Goal: Ask a question: Seek information or help from site administrators or community

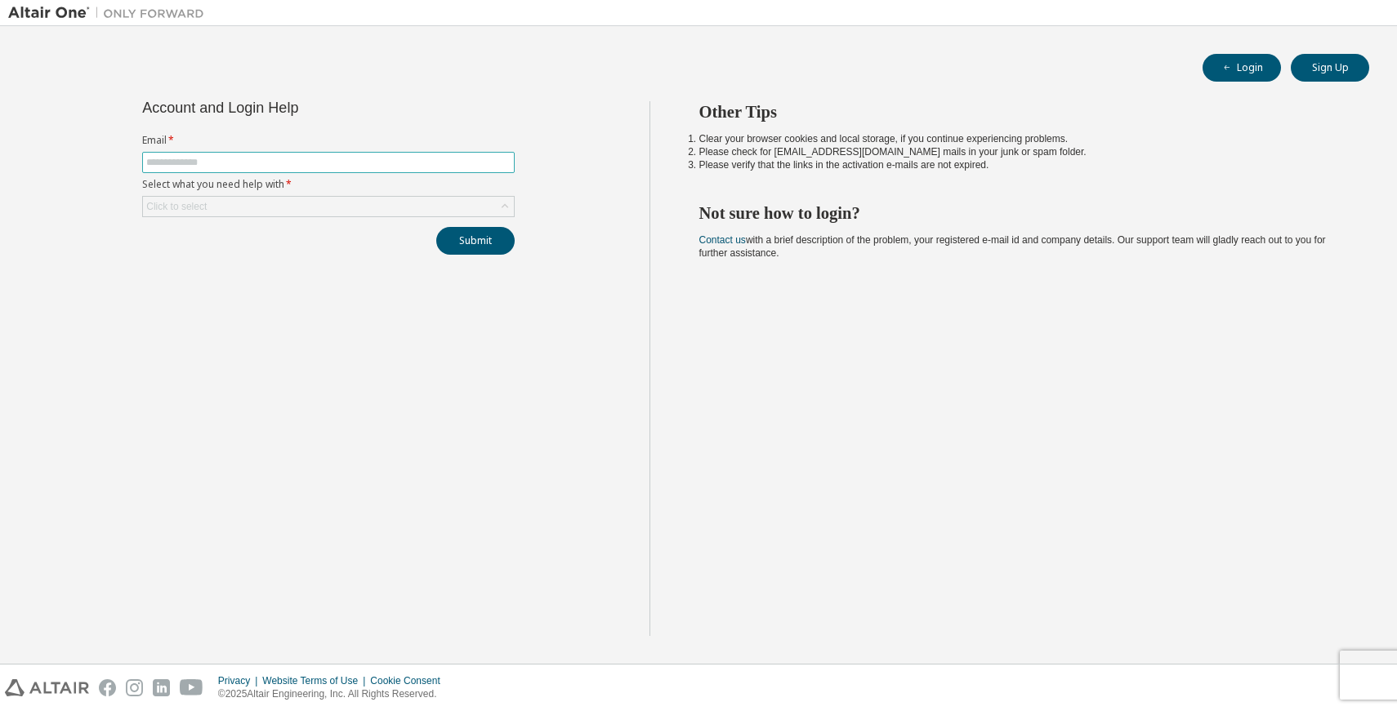
click at [258, 153] on span at bounding box center [328, 162] width 372 height 21
click at [228, 167] on input "text" at bounding box center [328, 162] width 364 height 13
type input "**********"
click at [392, 205] on div "Click to select" at bounding box center [328, 207] width 371 height 20
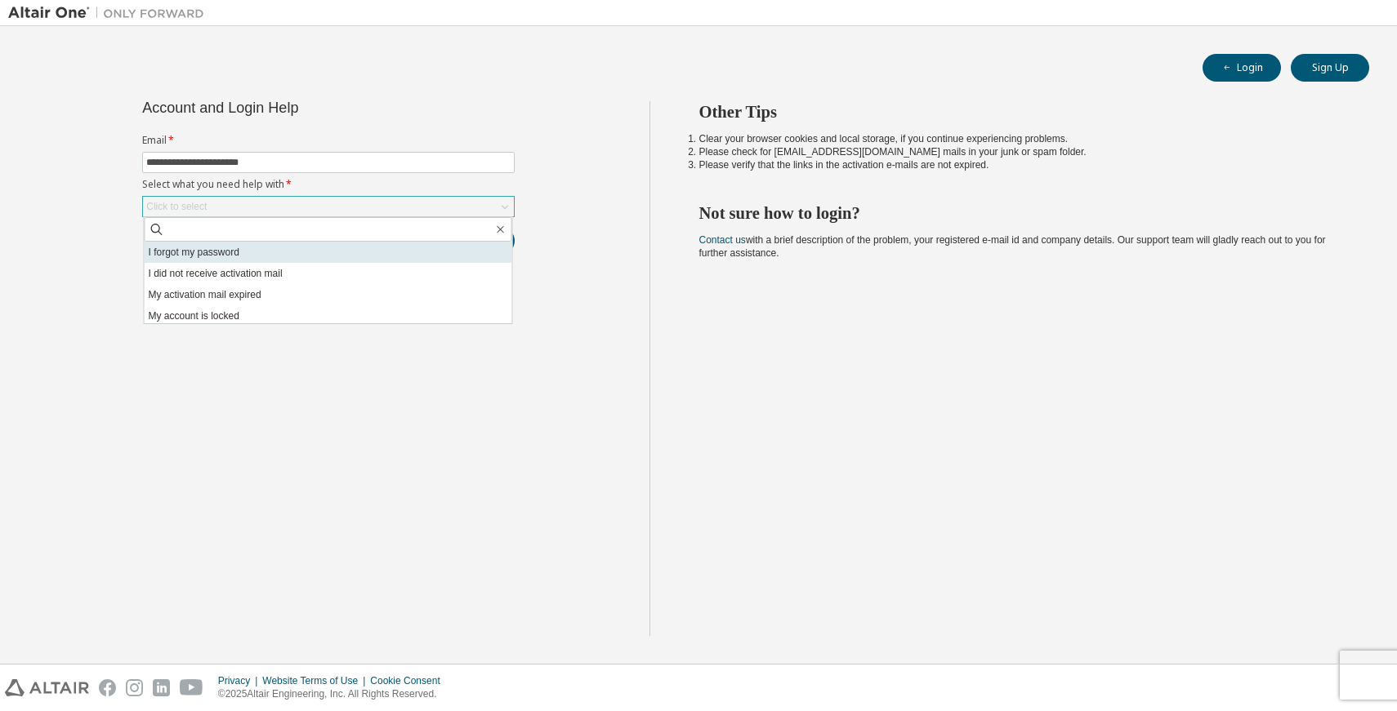
click at [372, 252] on li "I forgot my password" at bounding box center [329, 252] width 368 height 21
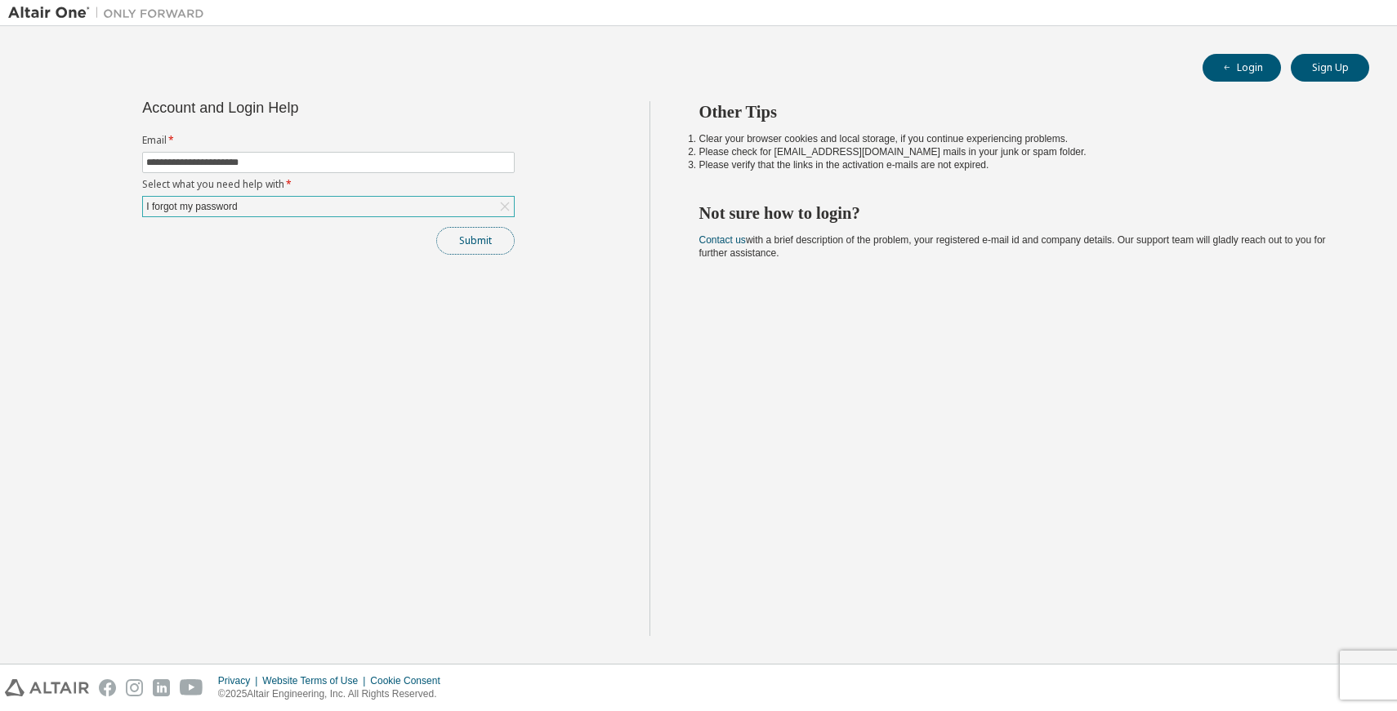
click at [463, 244] on button "Submit" at bounding box center [475, 241] width 78 height 28
